Goal: Transaction & Acquisition: Purchase product/service

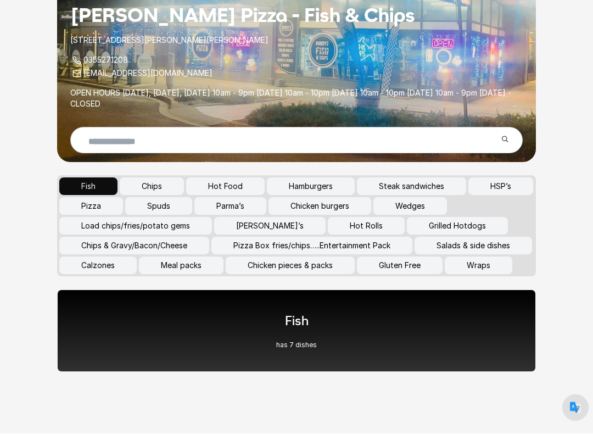
scroll to position [213, 0]
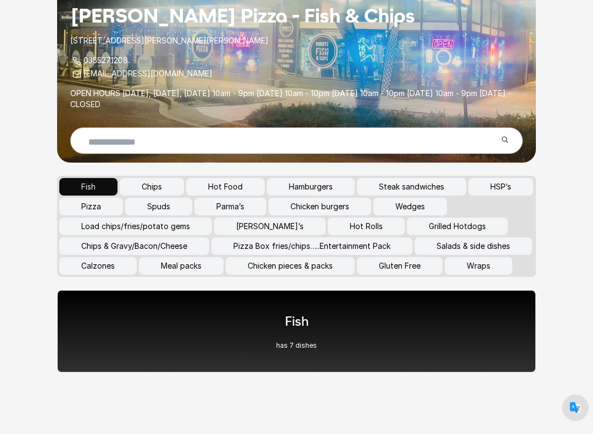
click at [371, 198] on button "Chicken burgers" at bounding box center [320, 207] width 103 height 18
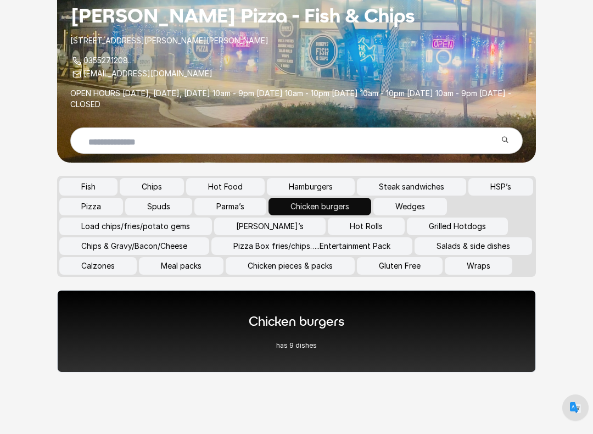
click at [389, 330] on div "Chicken burgers has 9 dishes" at bounding box center [296, 331] width 479 height 82
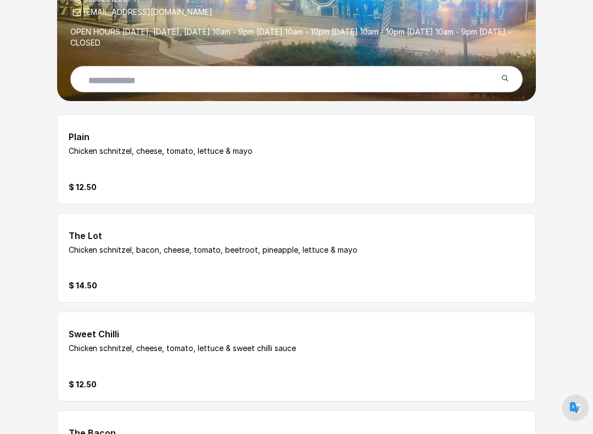
scroll to position [255, 0]
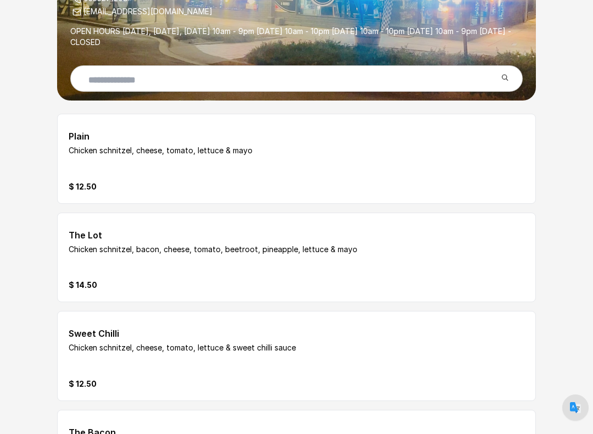
click at [93, 157] on div "Plain Chicken schnitzel, cheese, tomato, lettuce & mayo $ 12.50" at bounding box center [258, 158] width 378 height 67
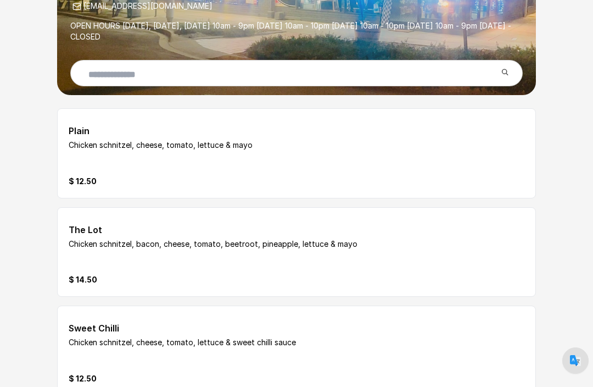
scroll to position [260, 0]
click at [217, 150] on p "Chicken schnitzel, cheese, tomato, lettuce & mayo" at bounding box center [258, 145] width 378 height 11
click at [92, 182] on p "$ 12.50" at bounding box center [83, 181] width 28 height 11
click at [278, 163] on div "Plain Chicken schnitzel, cheese, tomato, lettuce & mayo $ 12.50" at bounding box center [258, 153] width 378 height 67
click at [492, 165] on div at bounding box center [491, 153] width 67 height 67
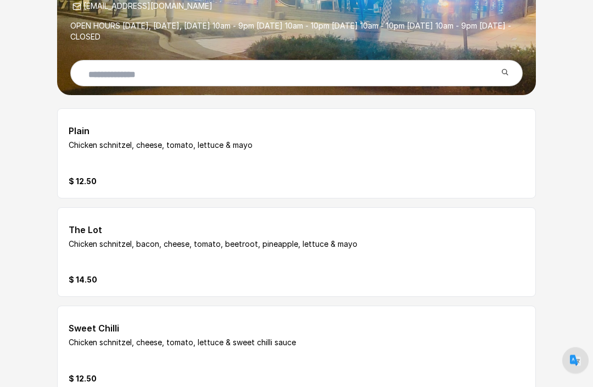
click at [563, 144] on div "[PERSON_NAME] Pizza - Fish & Chips [STREET_ADDRESS][PERSON_NAME][PERSON_NAME] 0…" at bounding box center [296, 323] width 549 height 1132
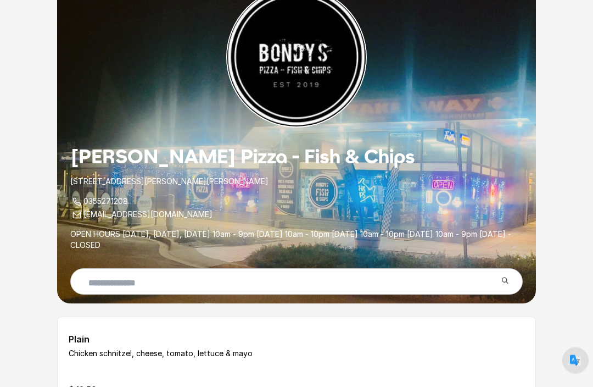
scroll to position [0, 0]
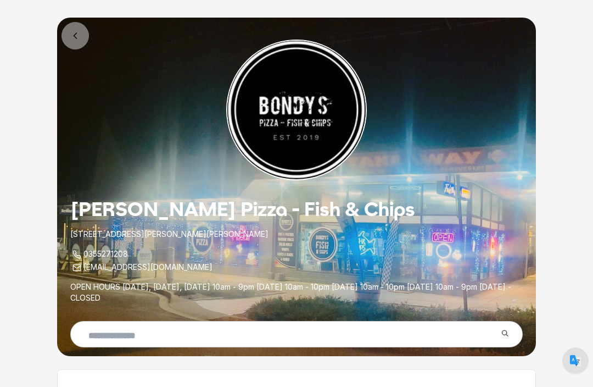
click at [80, 41] on link at bounding box center [75, 35] width 27 height 27
